Goal: Task Accomplishment & Management: Use online tool/utility

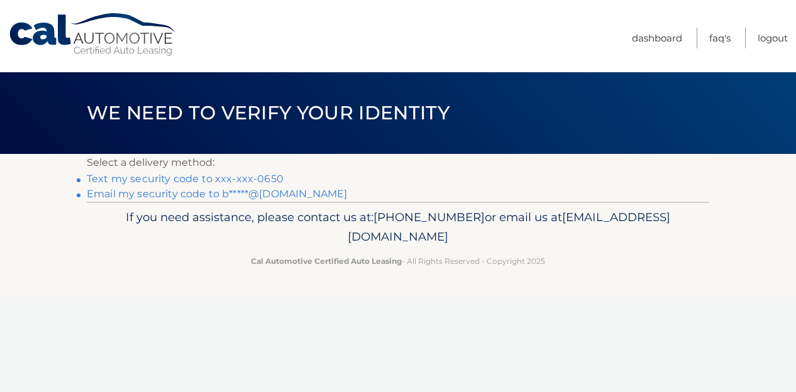
click at [229, 180] on link "Text my security code to xxx-xxx-0650" at bounding box center [185, 179] width 197 height 12
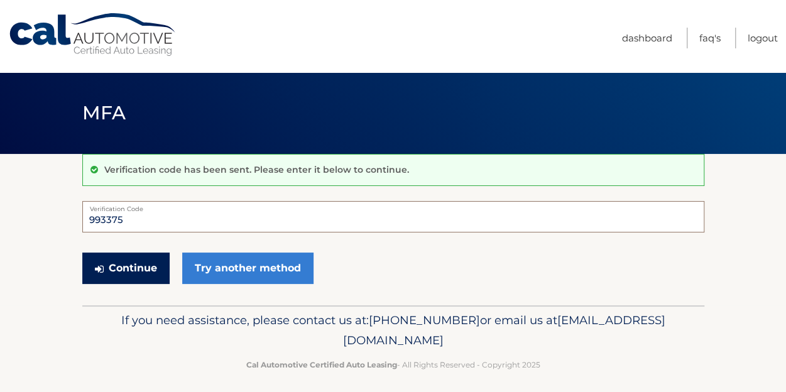
type input "993375"
click at [99, 262] on button "Continue" at bounding box center [125, 268] width 87 height 31
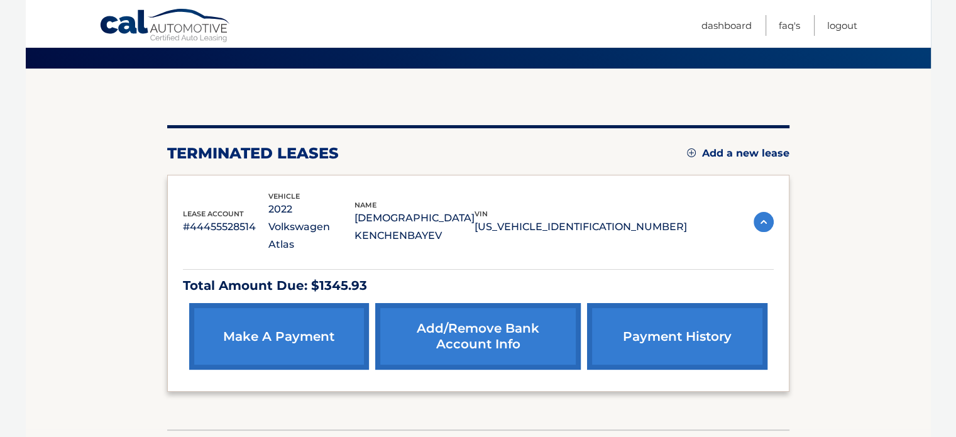
scroll to position [154, 0]
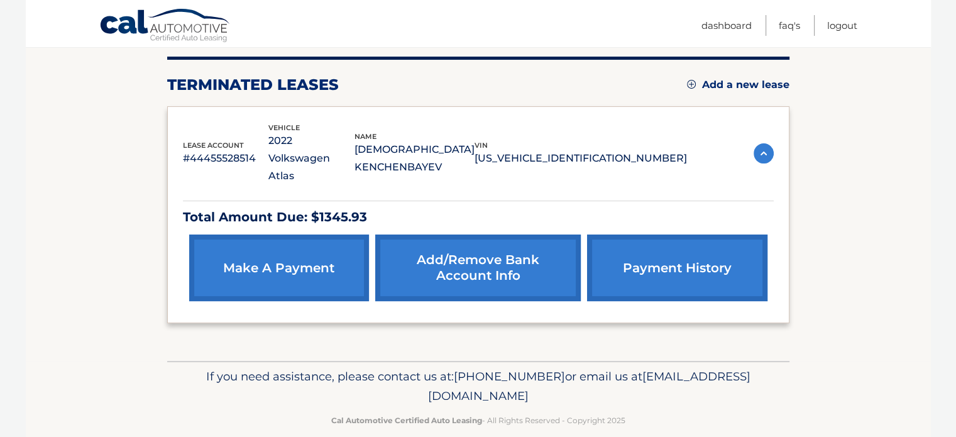
click at [217, 150] on p "#44455528514" at bounding box center [226, 159] width 86 height 18
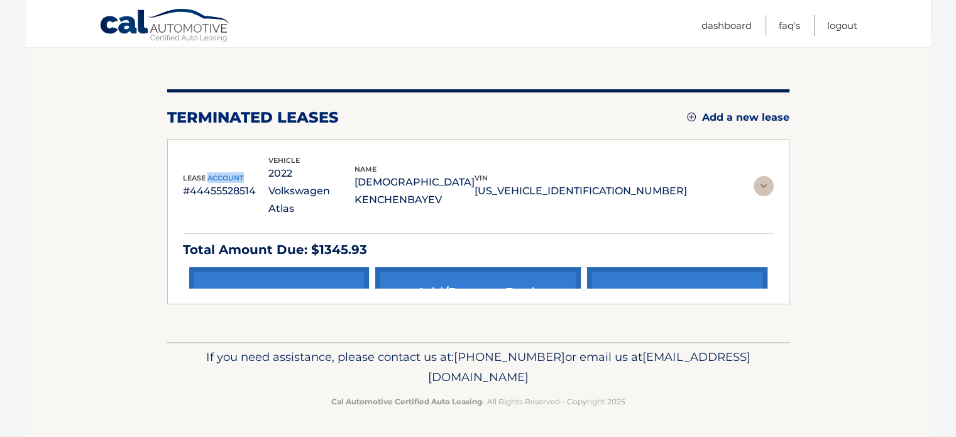
click at [217, 149] on div "You are registered for this site, but you haven't enrolled in online payments. …" at bounding box center [478, 196] width 622 height 215
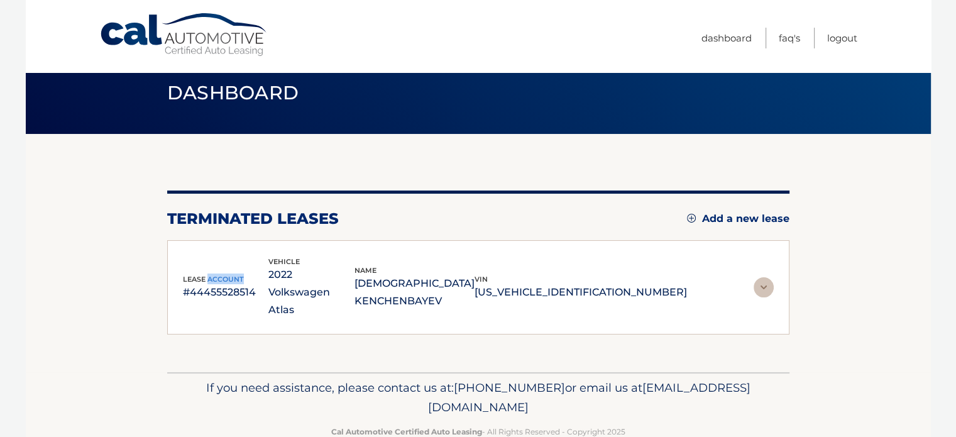
scroll to position [32, 0]
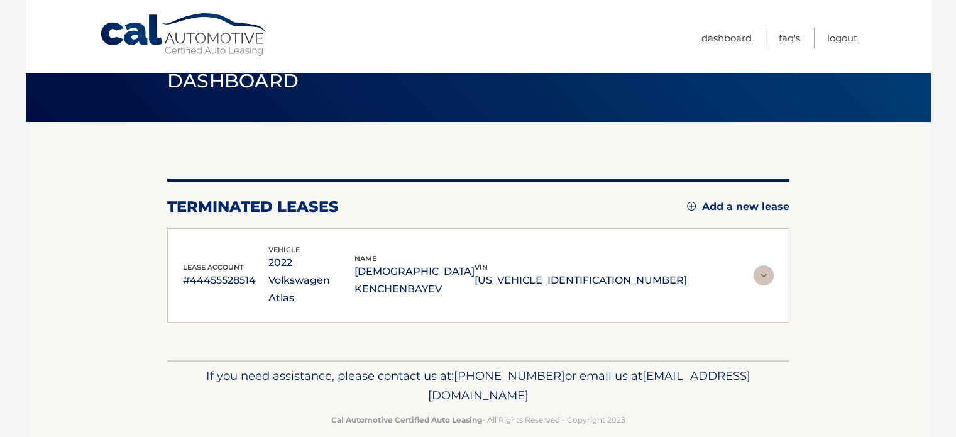
click at [126, 200] on section "You are registered for this site, but you haven't enrolled in online payments. …" at bounding box center [478, 241] width 905 height 238
click at [221, 271] on p "#44455528514" at bounding box center [226, 280] width 86 height 18
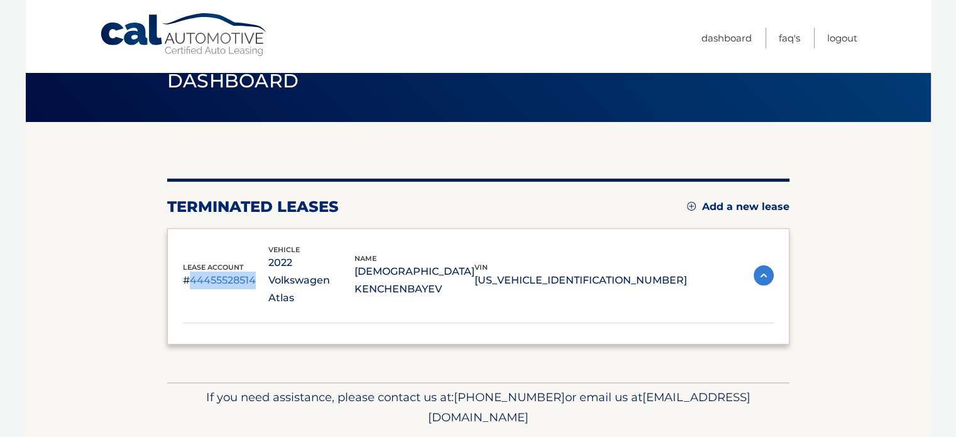
click at [221, 271] on p "#44455528514" at bounding box center [226, 280] width 86 height 18
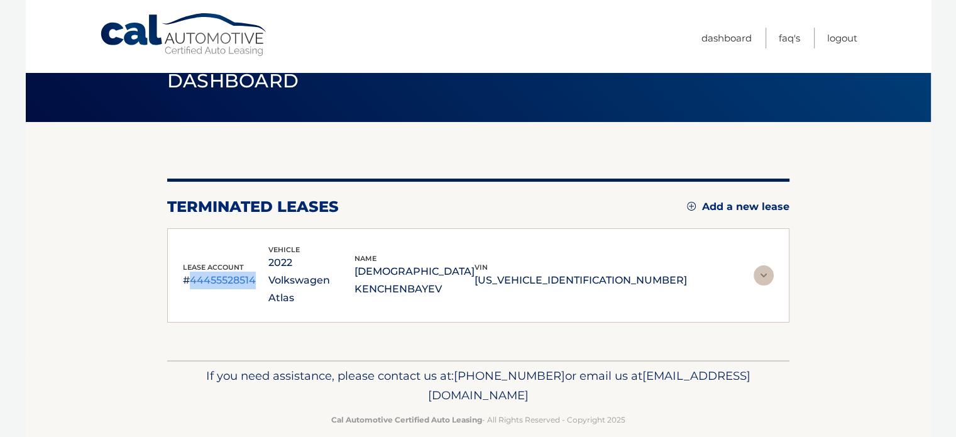
copy p "44455528514"
